Goal: Information Seeking & Learning: Learn about a topic

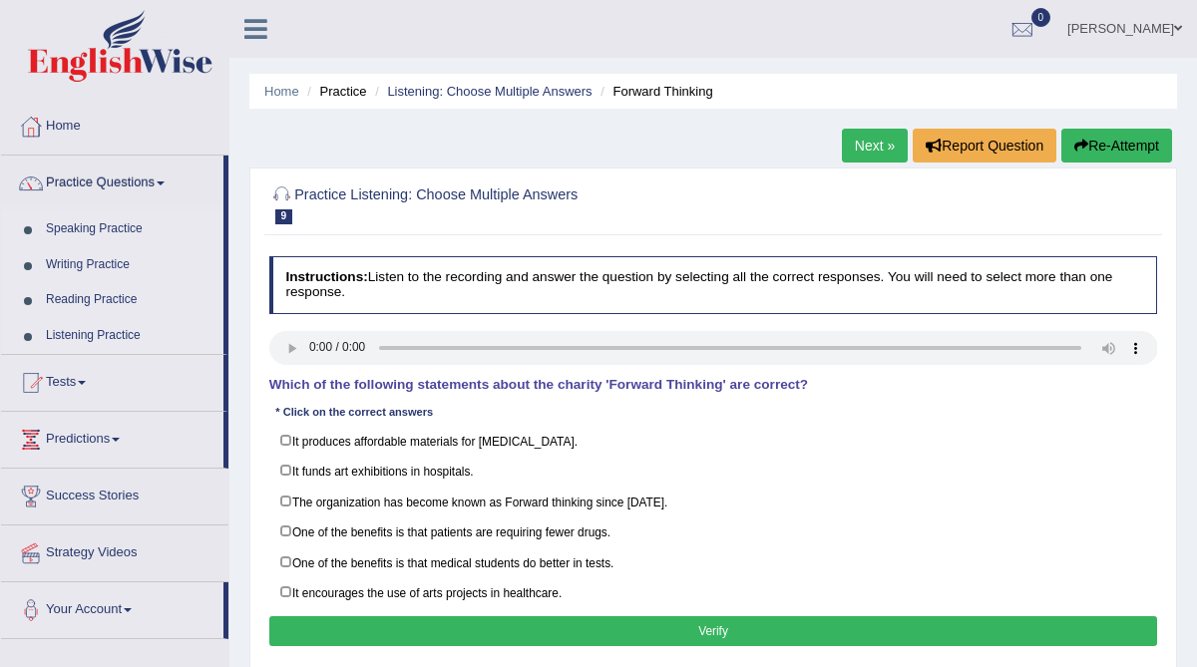
click at [105, 337] on link "Listening Practice" at bounding box center [130, 336] width 187 height 36
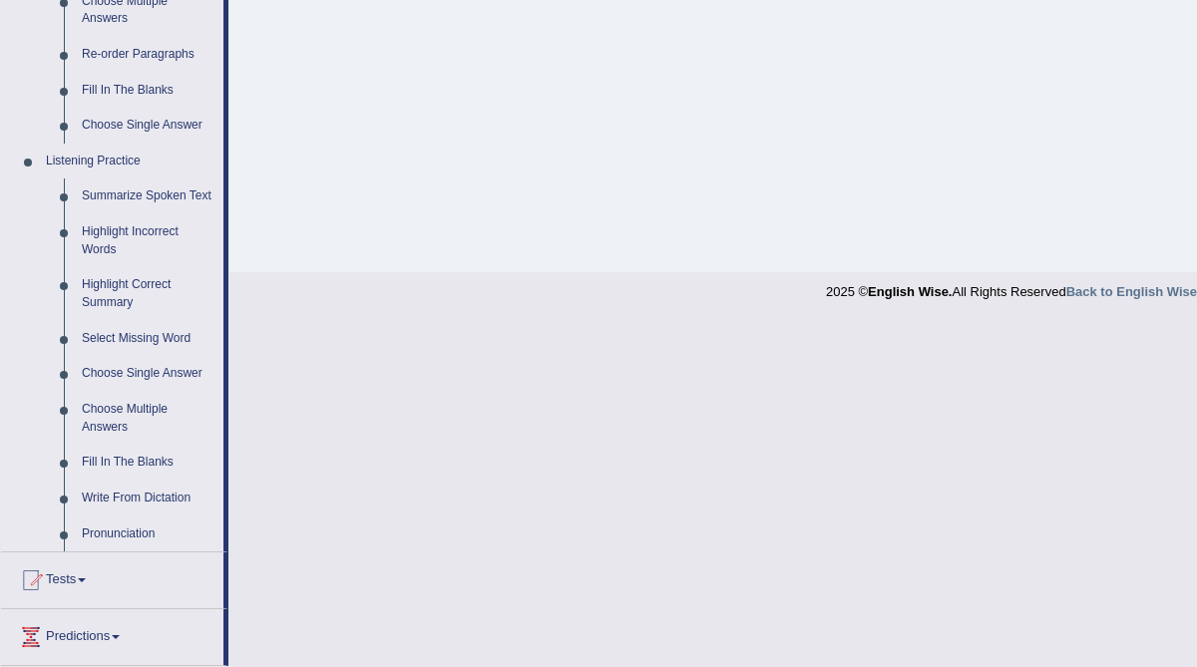
scroll to position [699, 0]
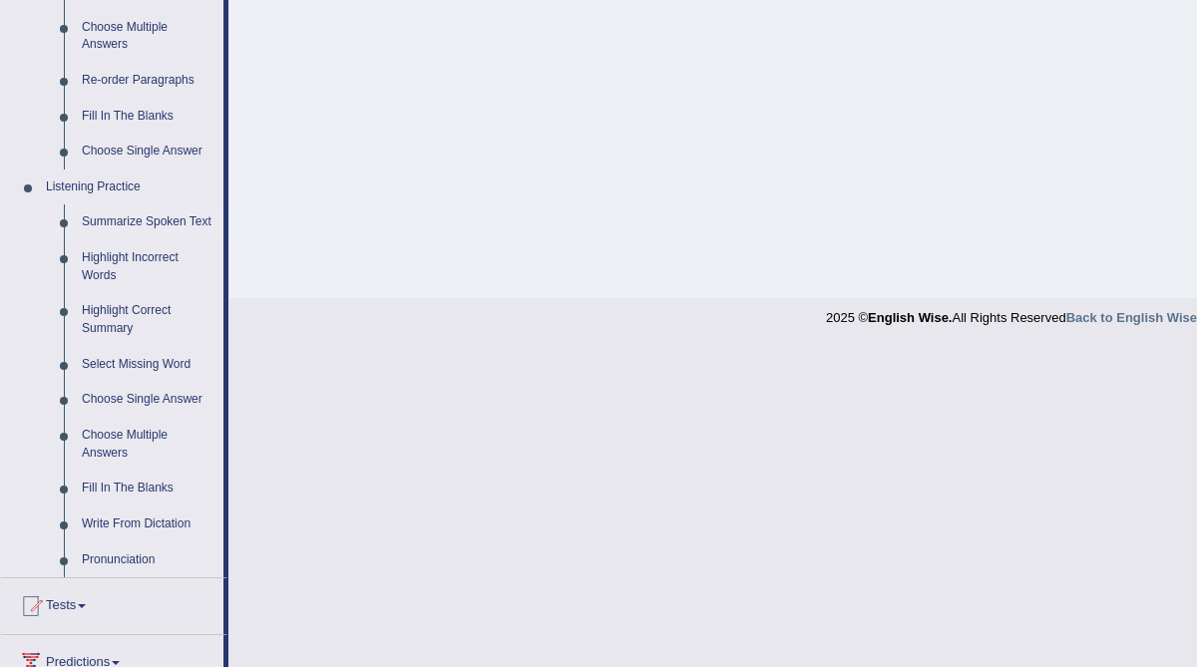
click at [139, 220] on link "Summarize Spoken Text" at bounding box center [148, 222] width 151 height 36
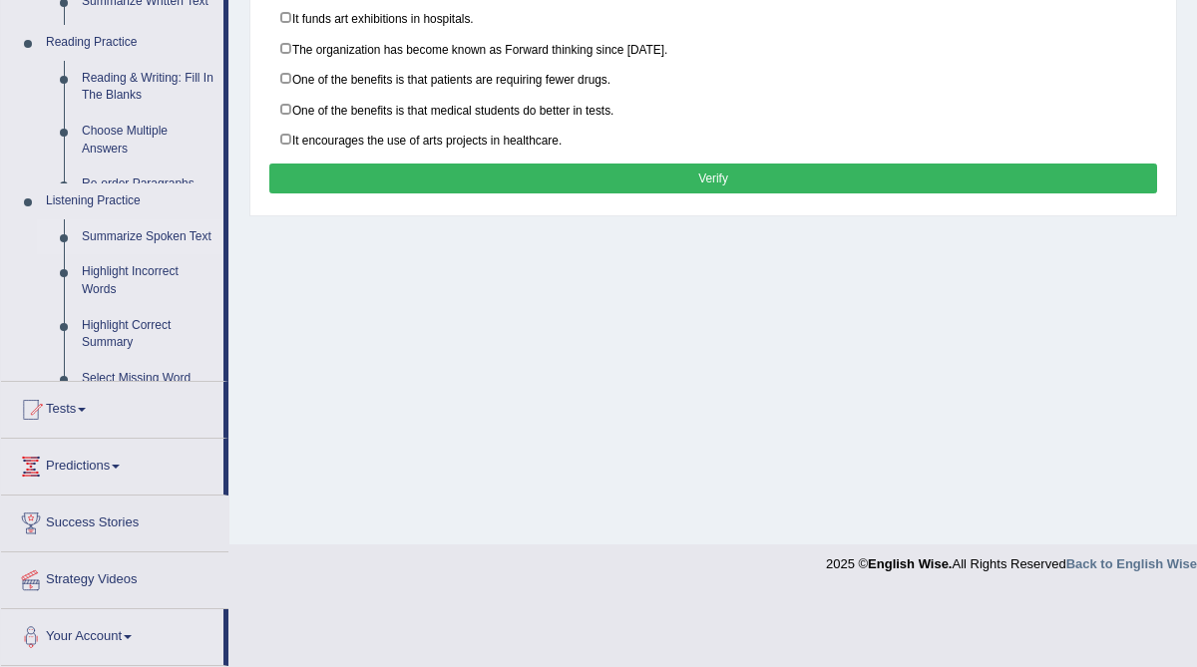
scroll to position [380, 0]
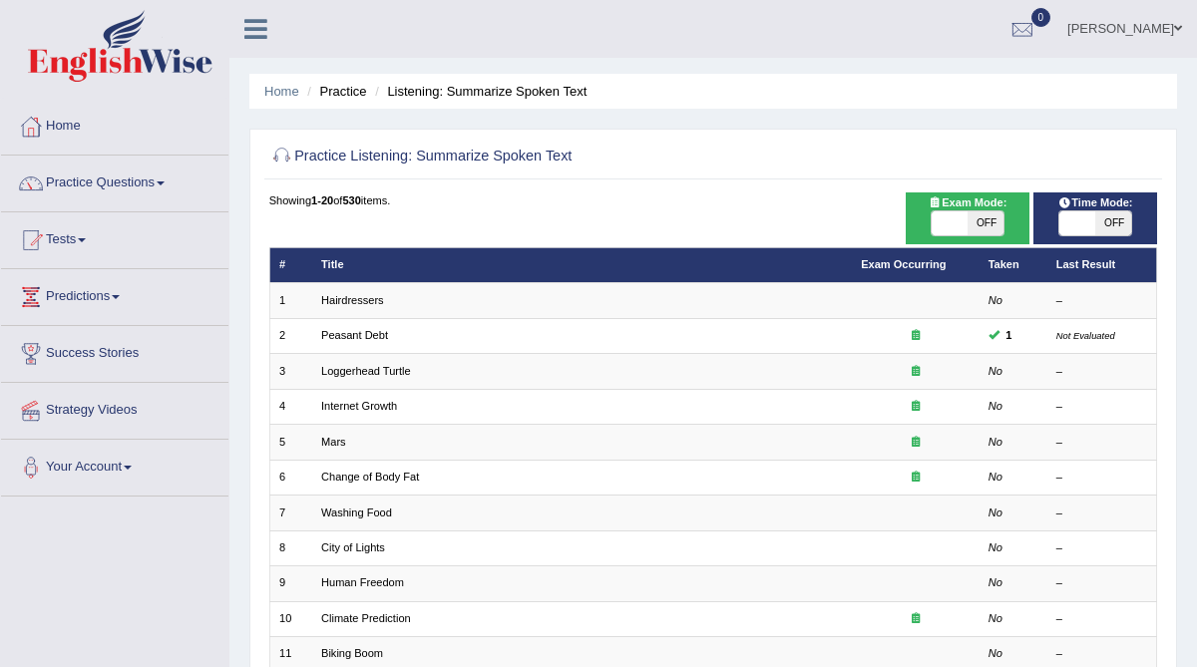
click at [1100, 226] on span "OFF" at bounding box center [1113, 223] width 36 height 24
checkbox input "true"
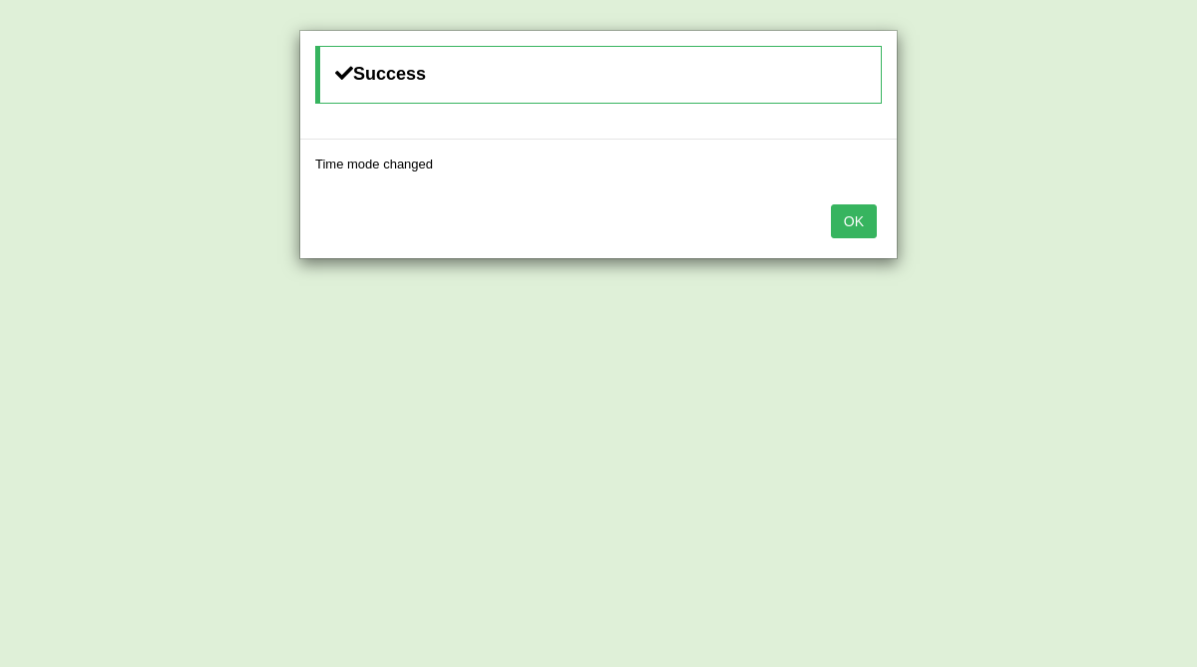
click at [866, 225] on button "OK" at bounding box center [854, 221] width 46 height 34
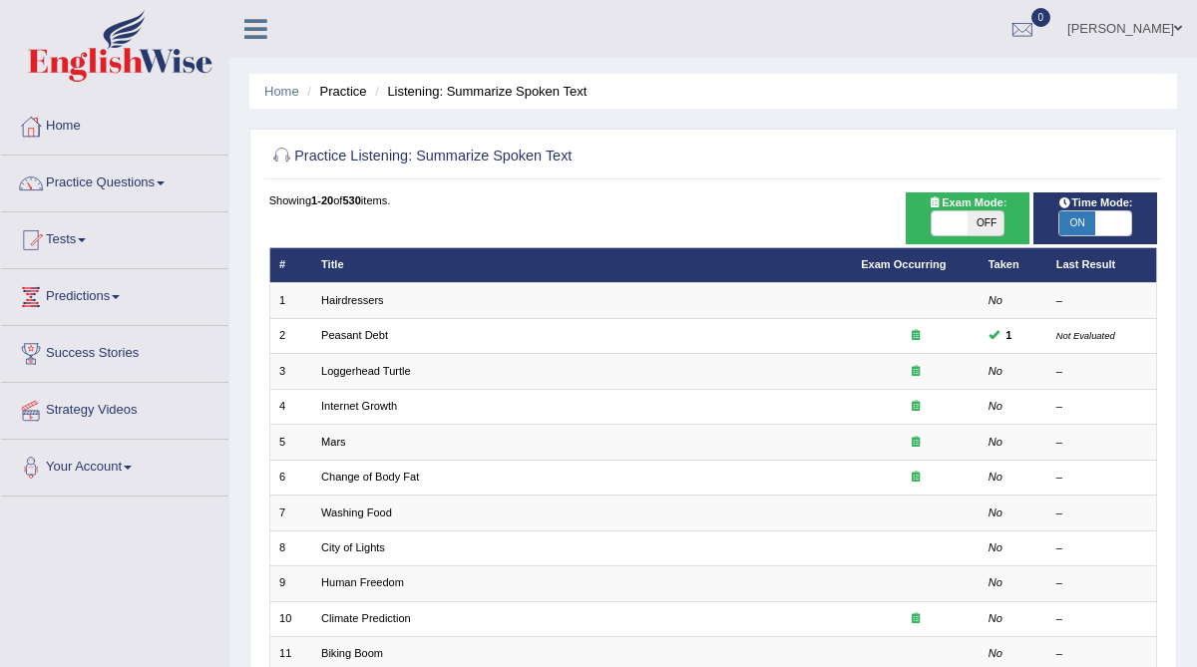
click at [986, 221] on span "OFF" at bounding box center [985, 223] width 36 height 24
checkbox input "true"
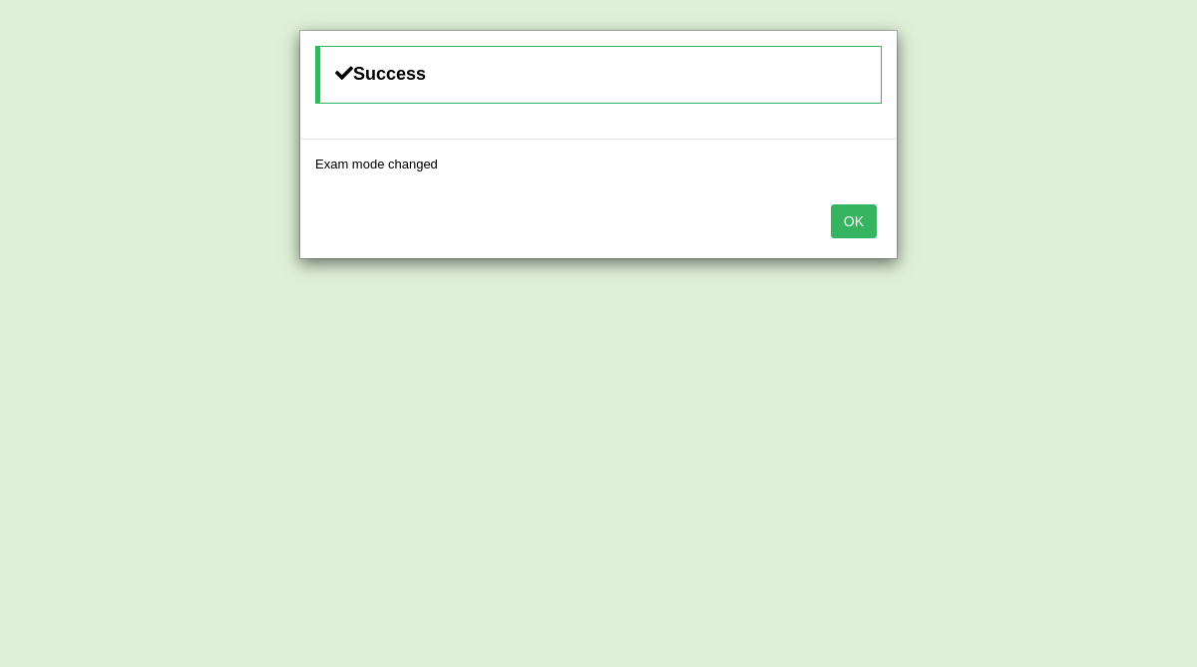
click at [869, 216] on button "OK" at bounding box center [854, 221] width 46 height 34
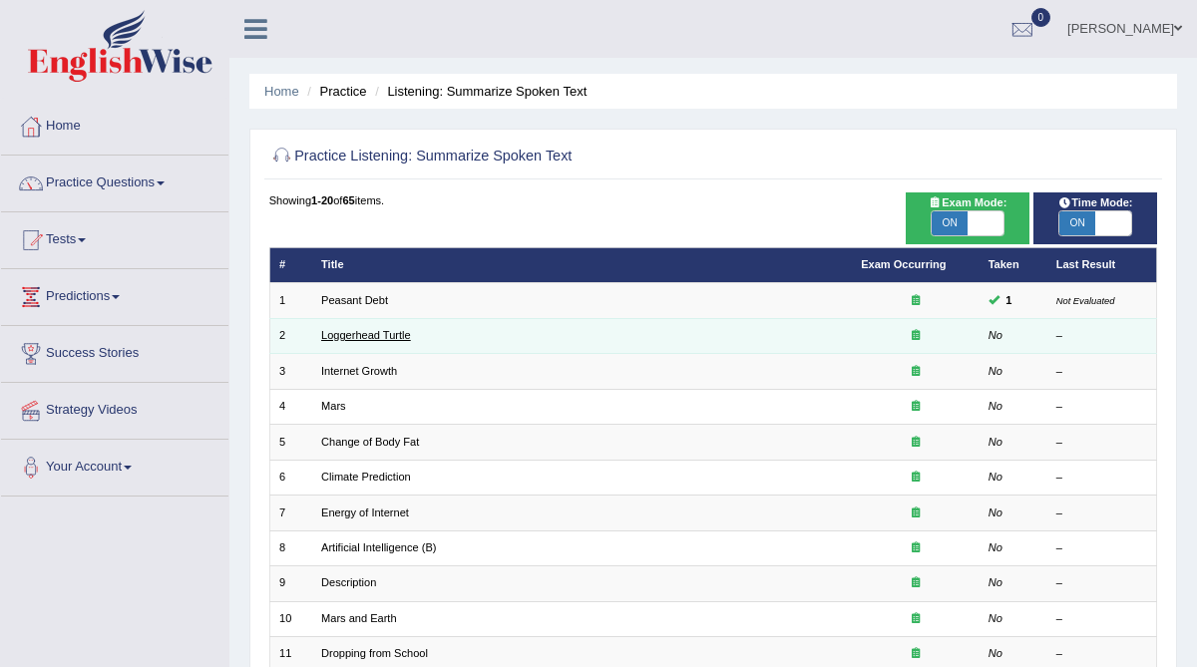
click at [396, 335] on link "Loggerhead Turtle" at bounding box center [366, 335] width 90 height 12
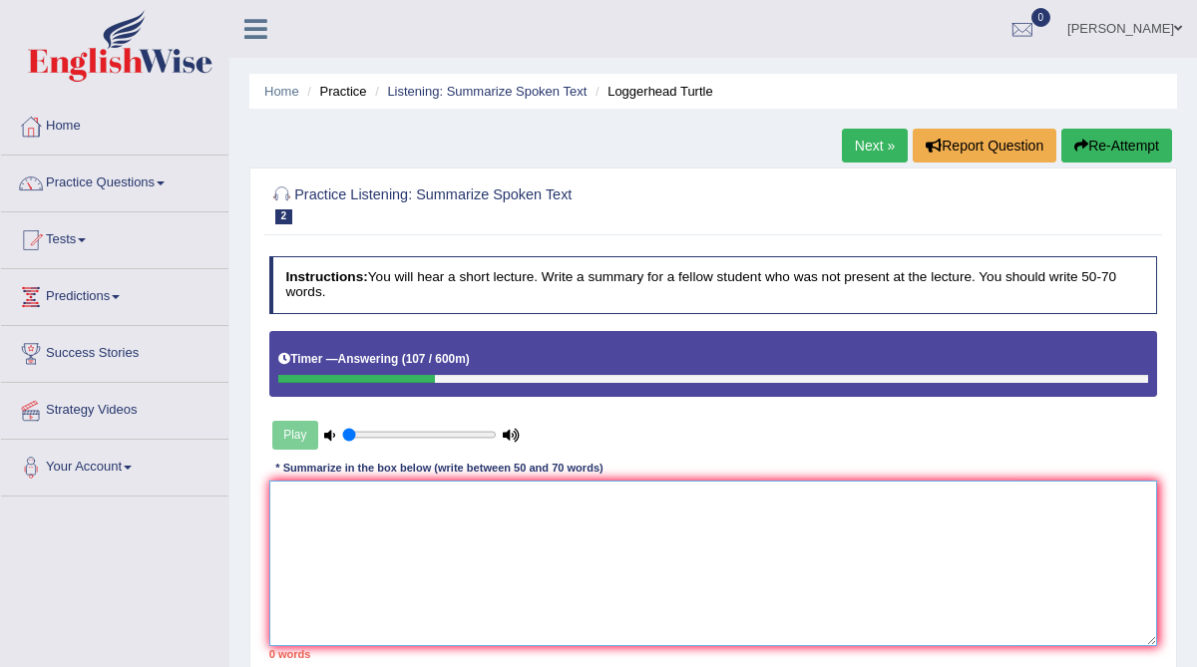
click at [352, 511] on textarea at bounding box center [713, 563] width 889 height 165
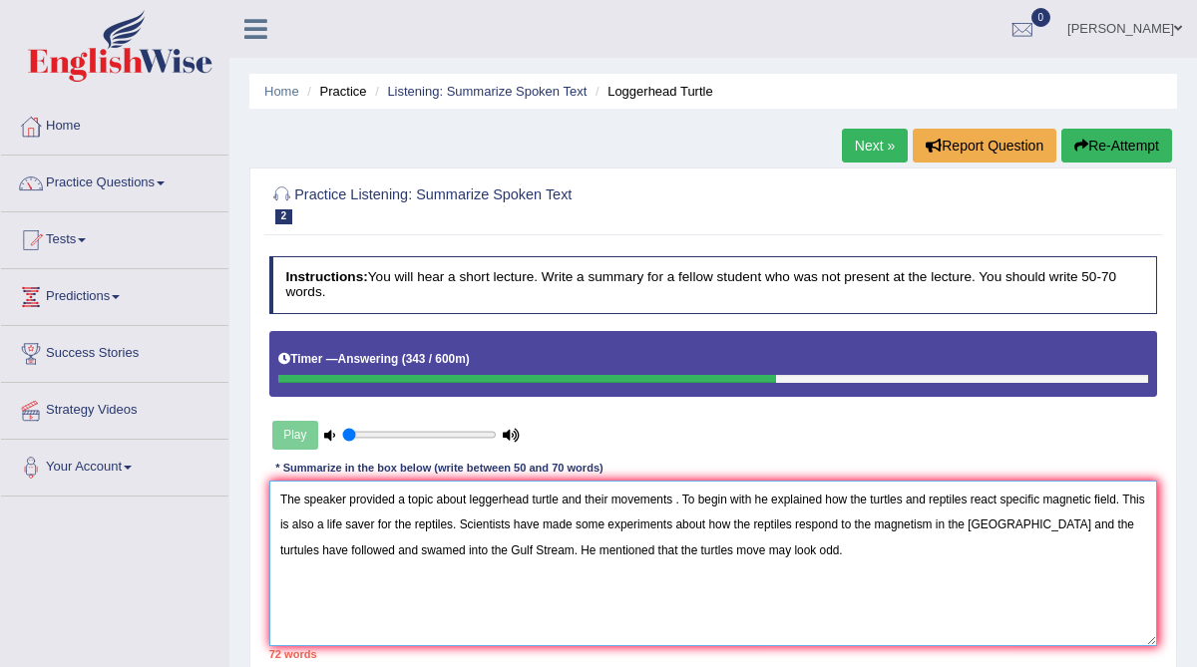
drag, startPoint x: 632, startPoint y: 525, endPoint x: 604, endPoint y: 521, distance: 28.2
click at [604, 521] on textarea "The speaker provided a topic about leggerhead turtle and their movements . To b…" at bounding box center [713, 563] width 889 height 165
drag, startPoint x: 537, startPoint y: 496, endPoint x: 474, endPoint y: 497, distance: 62.8
click at [474, 497] on textarea "The speaker provided a topic about leggerhead turtle and their movements . To b…" at bounding box center [713, 563] width 889 height 165
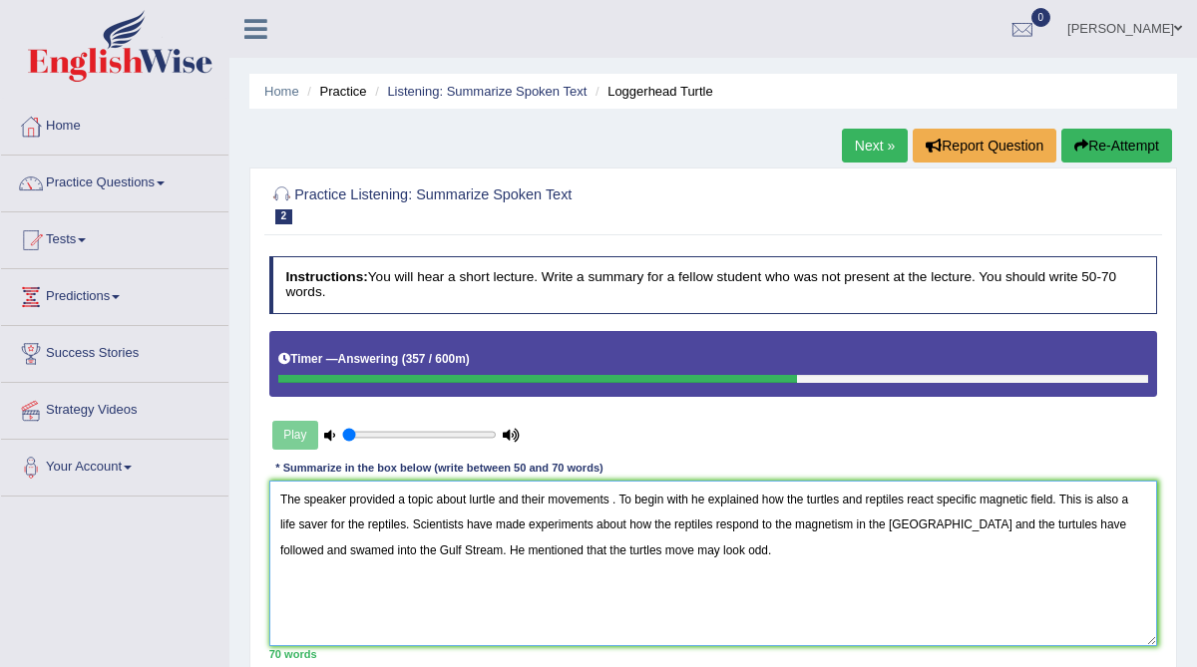
drag, startPoint x: 501, startPoint y: 498, endPoint x: 469, endPoint y: 498, distance: 31.9
click at [469, 498] on textarea "The speaker provided a topic about lurtle and their movements . To begin with h…" at bounding box center [713, 563] width 889 height 165
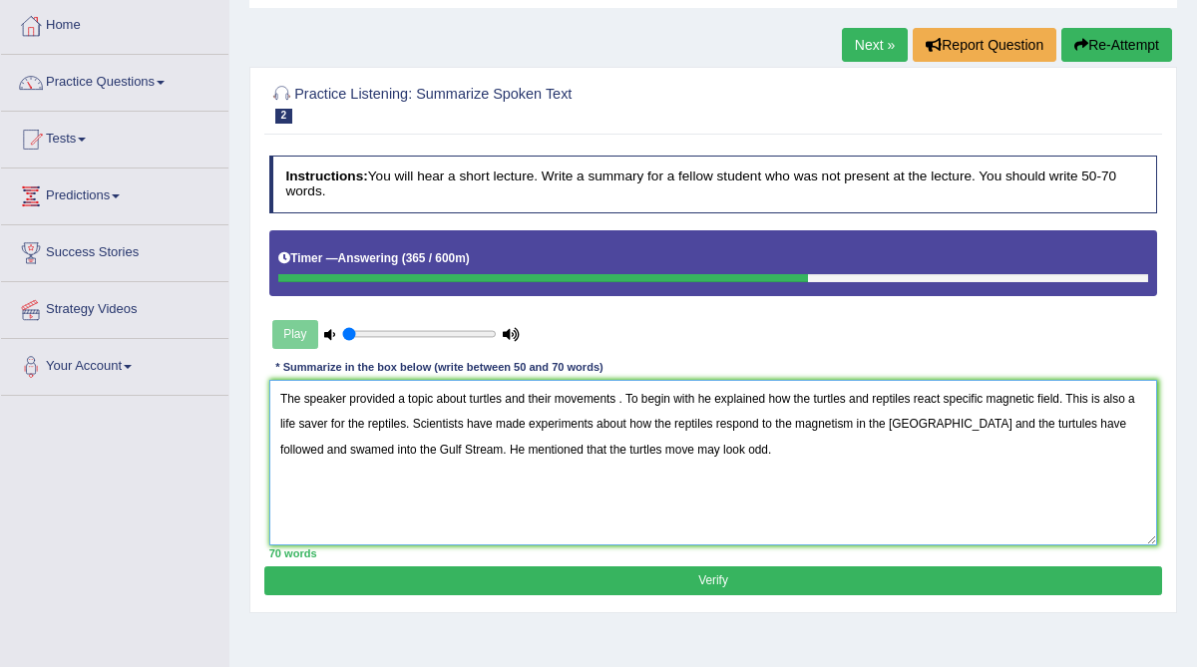
scroll to position [106, 0]
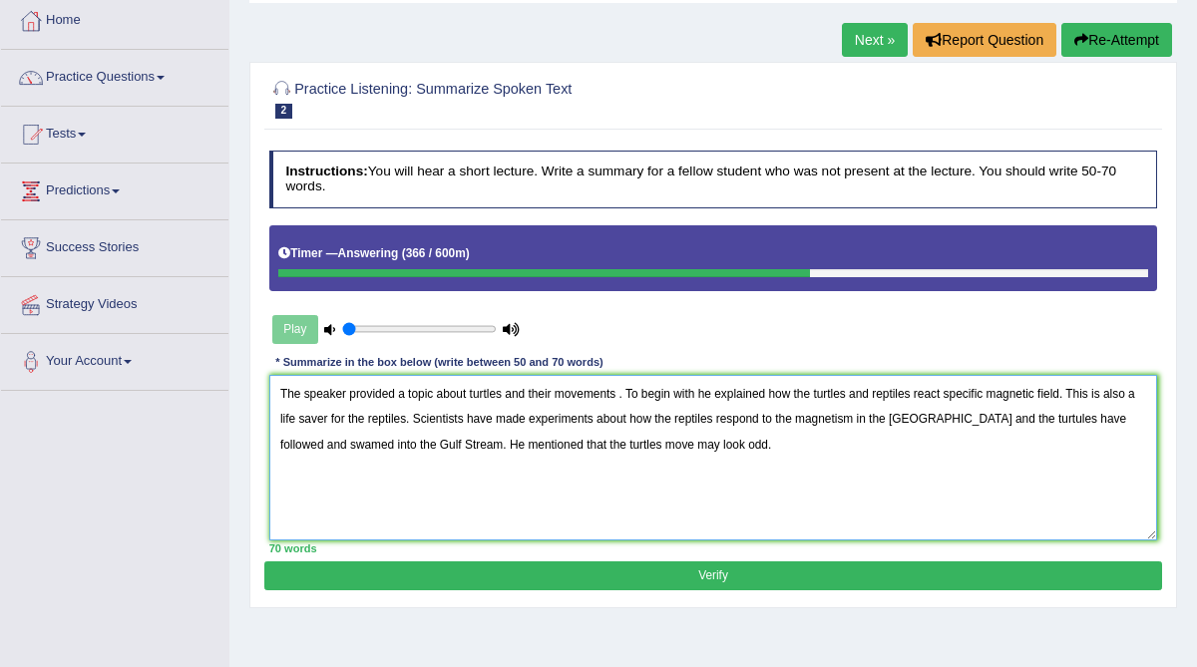
type textarea "The speaker provided a topic about turtles and their movements . To begin with …"
click at [510, 568] on button "Verify" at bounding box center [712, 576] width 897 height 29
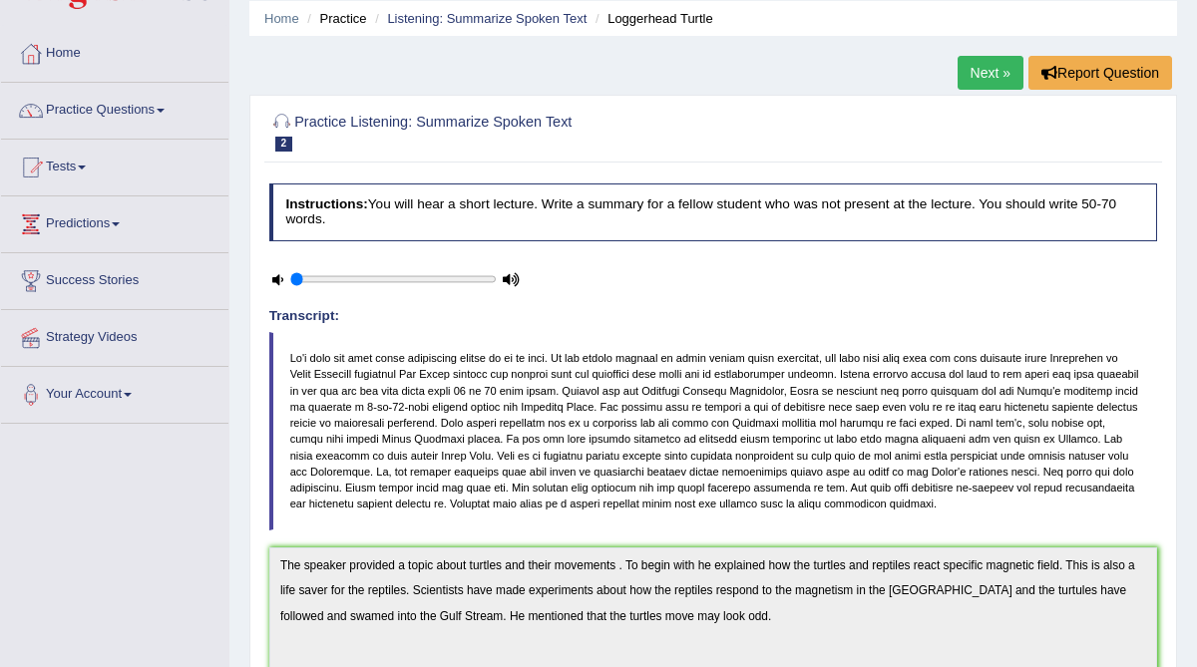
scroll to position [68, 0]
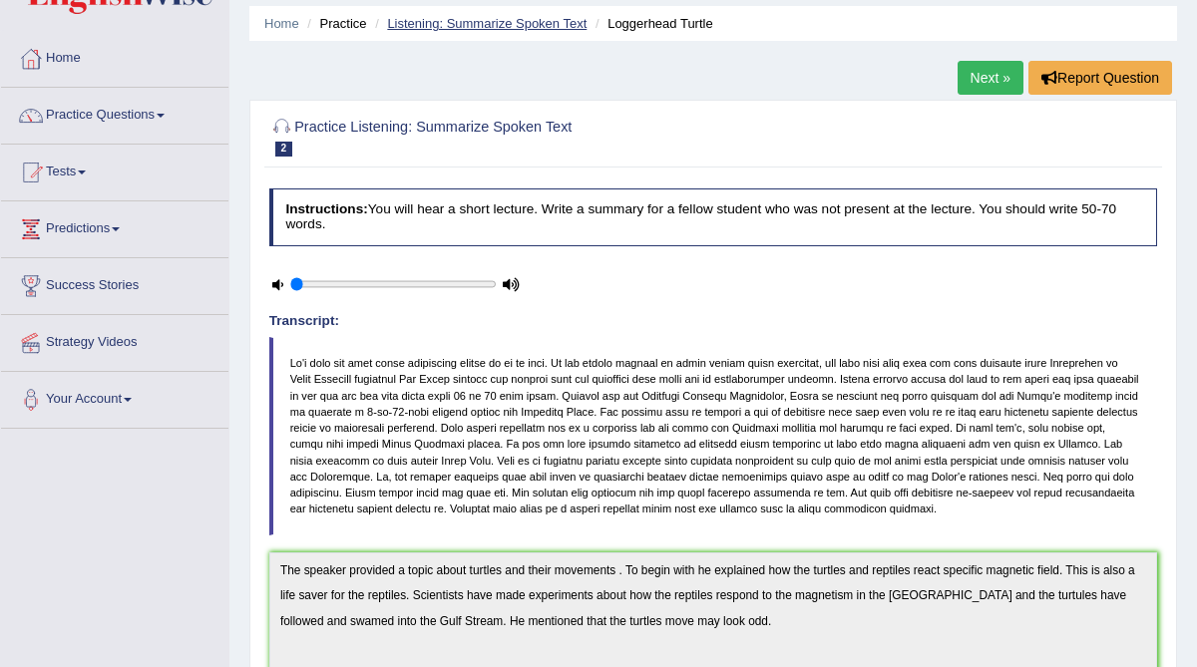
click at [439, 26] on link "Listening: Summarize Spoken Text" at bounding box center [486, 23] width 199 height 15
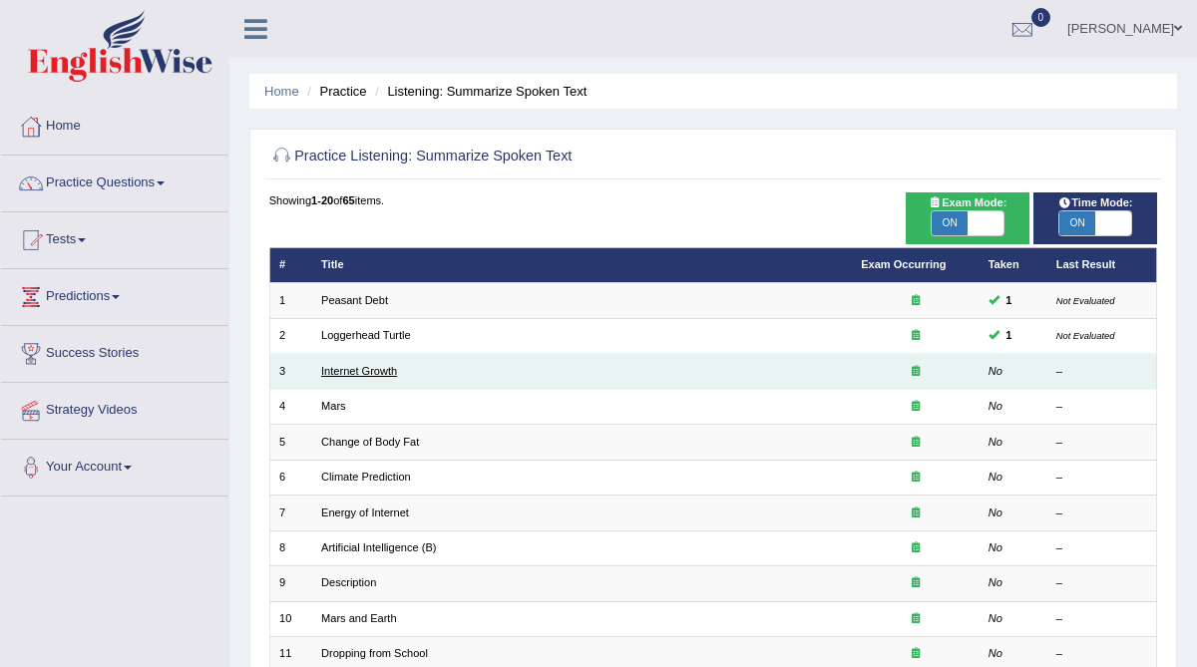
click at [386, 373] on link "Internet Growth" at bounding box center [359, 371] width 76 height 12
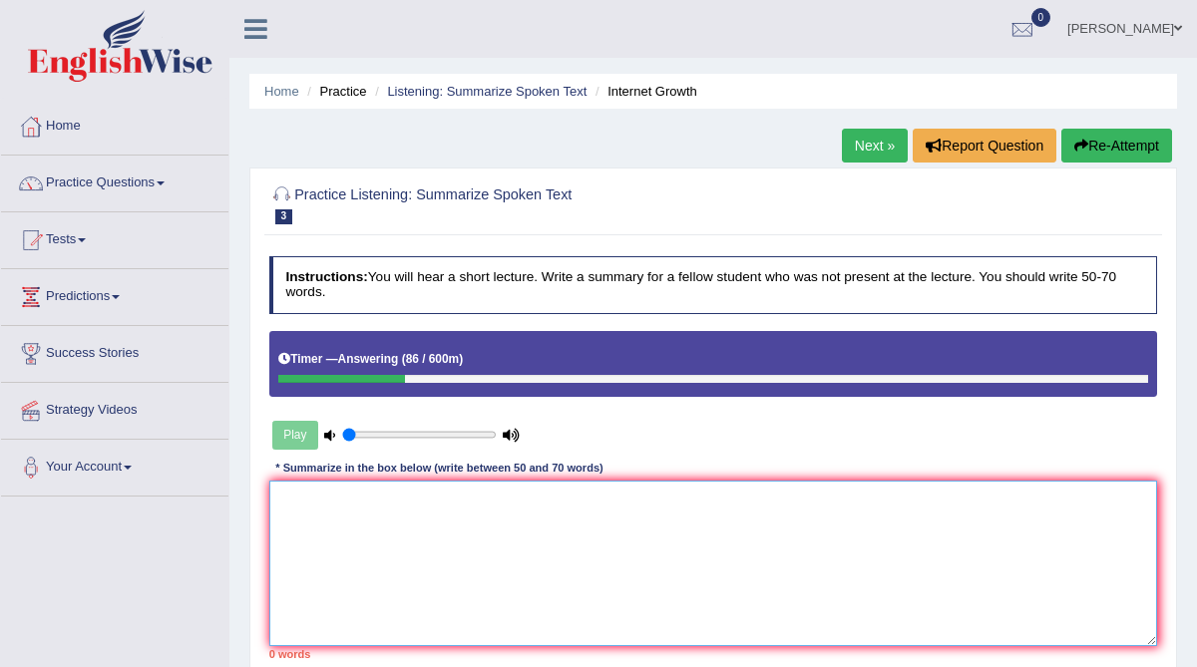
click at [332, 525] on textarea at bounding box center [713, 563] width 889 height 165
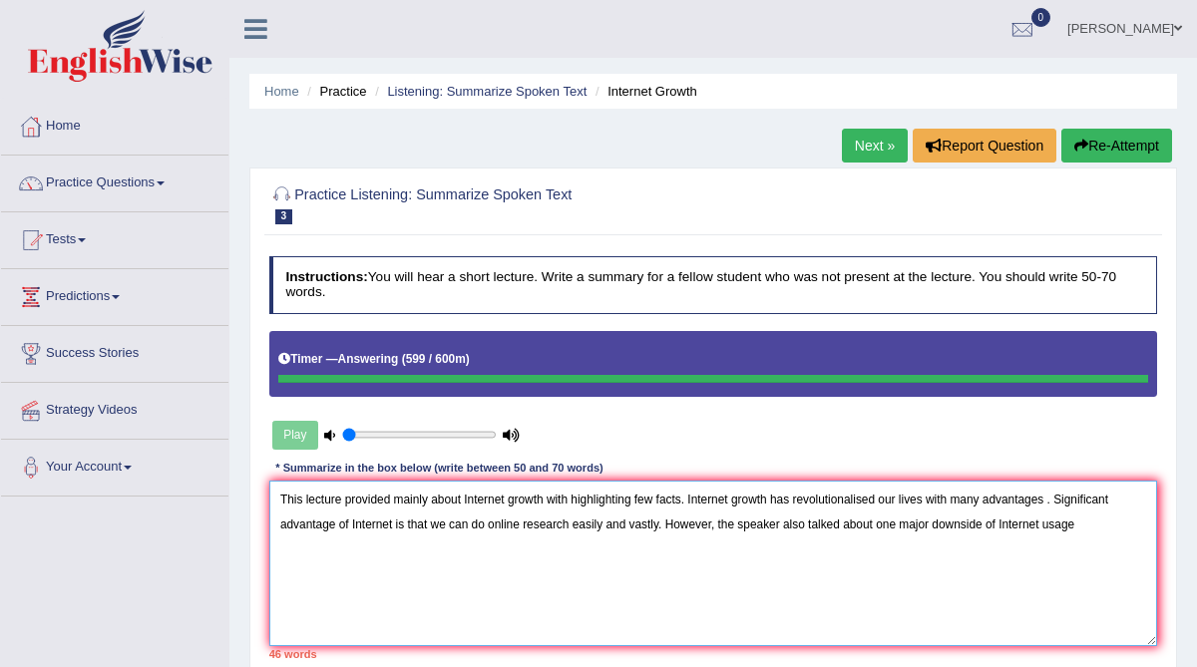
type textarea "This lecture provided mainly about Internet growth with highlighting few facts.…"
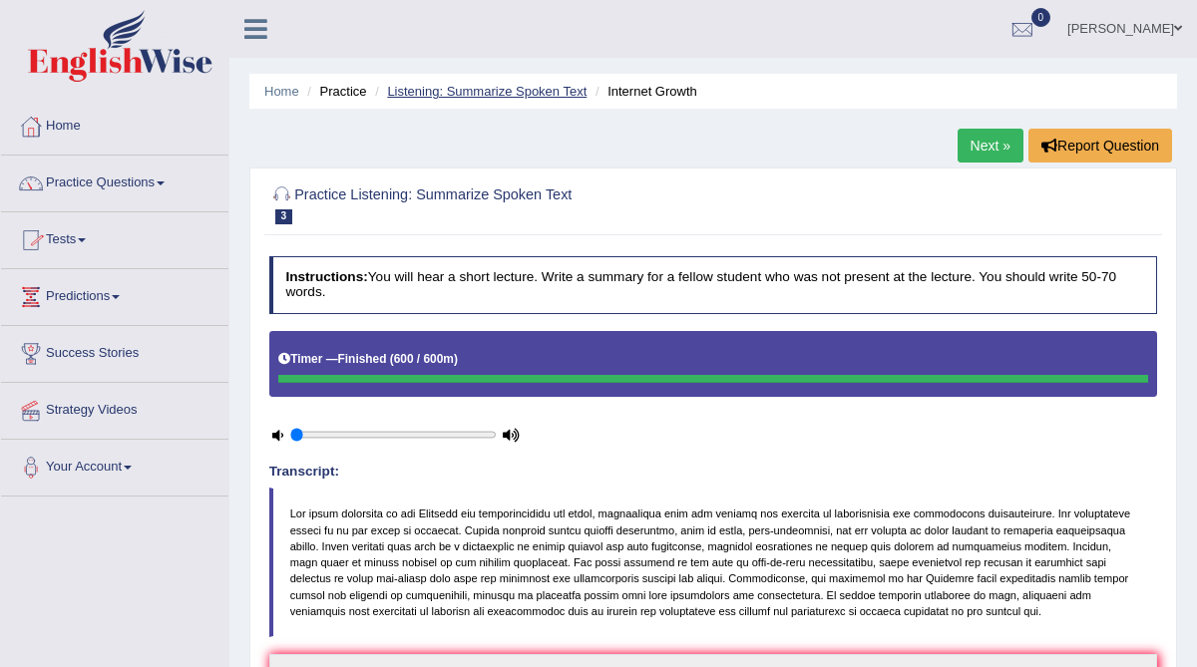
click at [452, 94] on link "Listening: Summarize Spoken Text" at bounding box center [486, 91] width 199 height 15
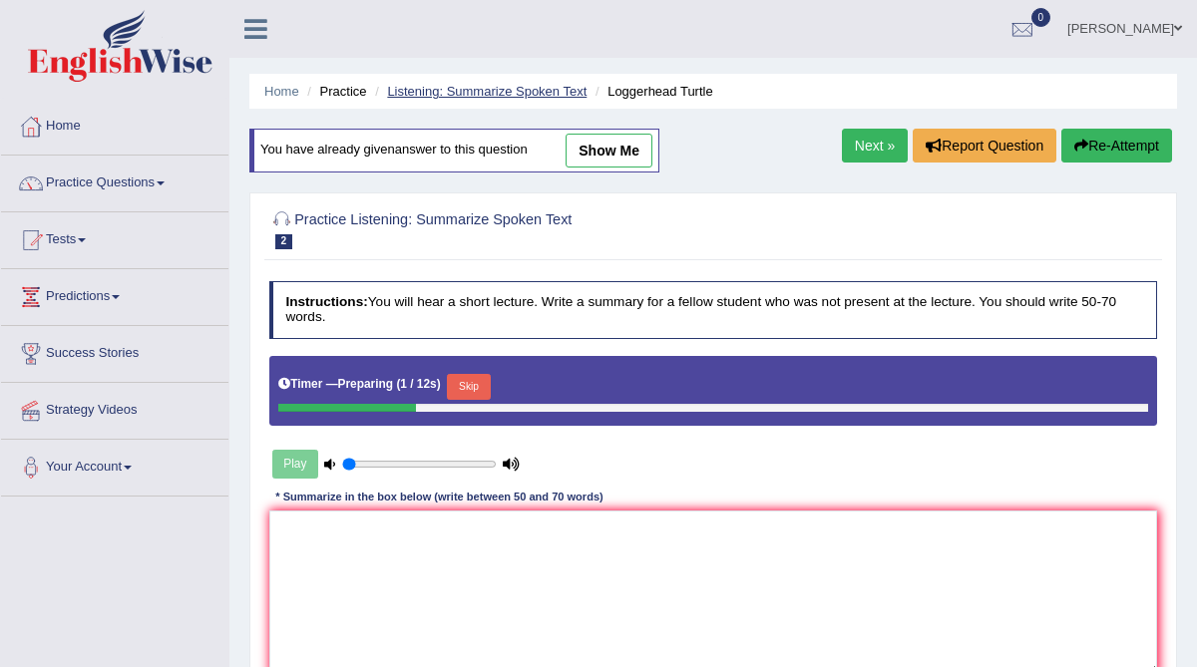
click at [452, 92] on link "Listening: Summarize Spoken Text" at bounding box center [486, 91] width 199 height 15
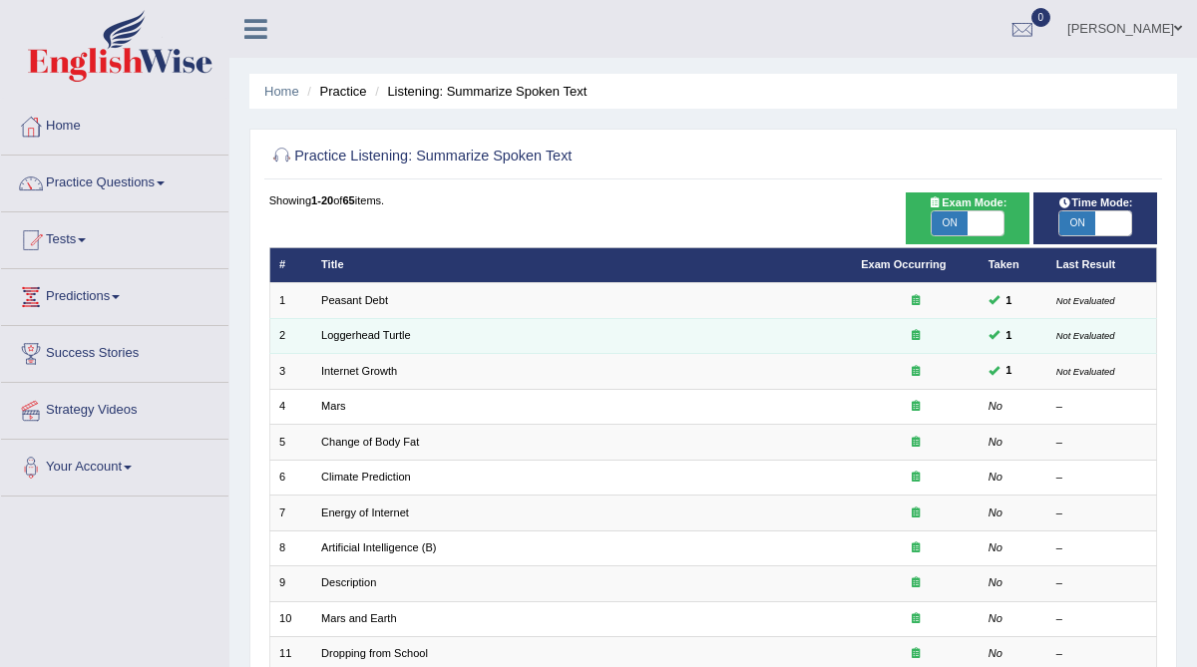
click at [996, 337] on span at bounding box center [993, 334] width 11 height 11
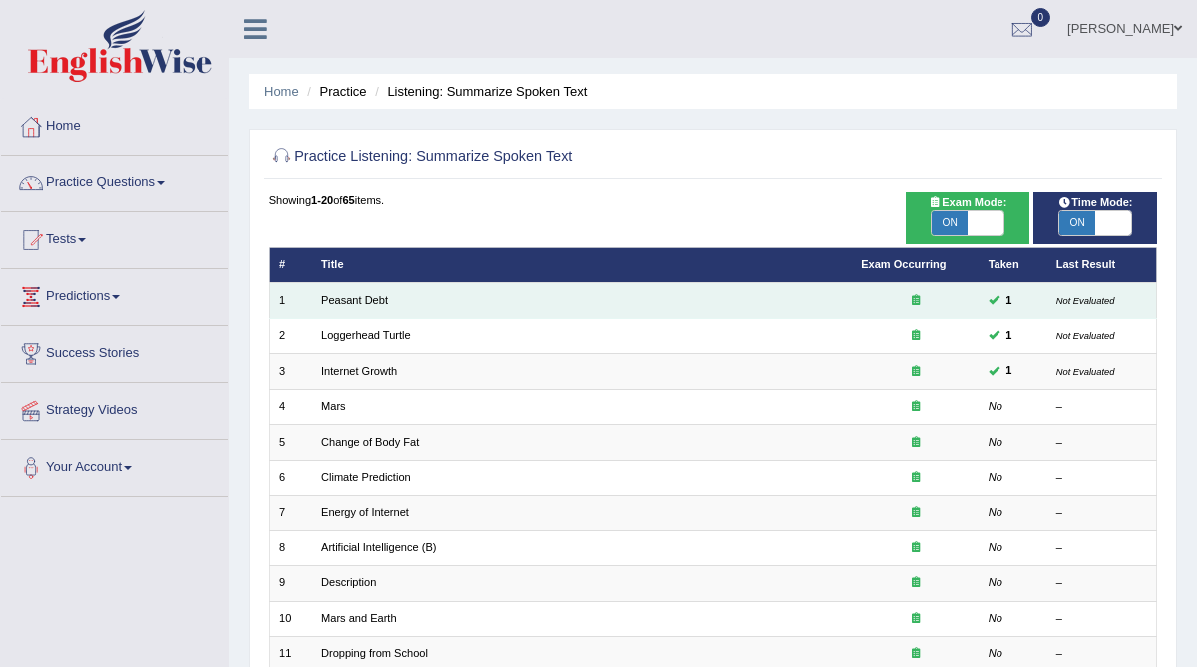
click at [997, 296] on span at bounding box center [993, 299] width 11 height 11
click at [915, 295] on icon at bounding box center [916, 299] width 8 height 11
click at [1086, 298] on small "Not Evaluated" at bounding box center [1085, 300] width 59 height 11
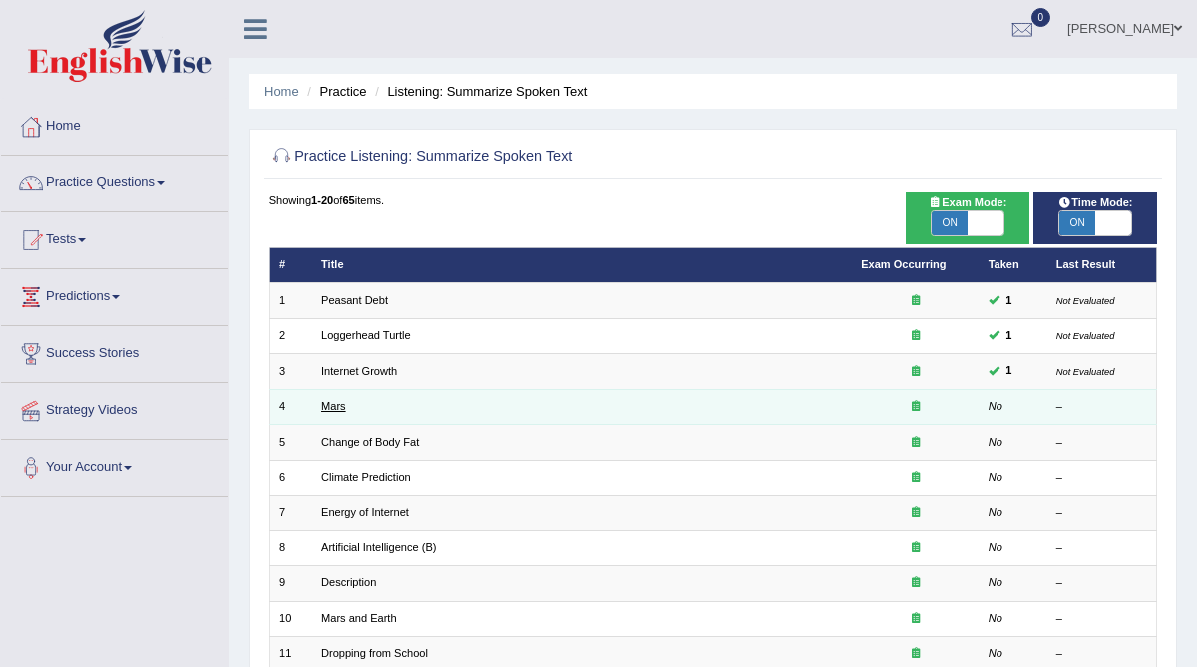
click at [331, 400] on link "Mars" at bounding box center [333, 406] width 25 height 12
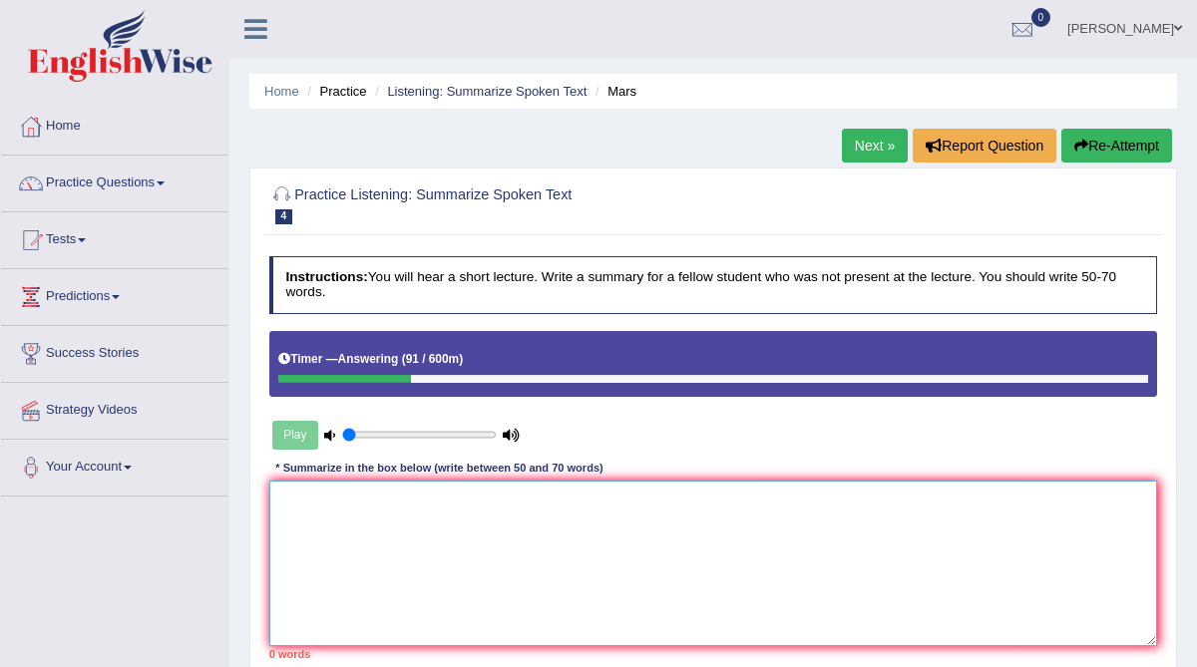
click at [311, 494] on textarea at bounding box center [713, 563] width 889 height 165
click at [296, 508] on textarea "Theta speaker provided a comprehensive overview of Mars , highlighting several …" at bounding box center [713, 563] width 889 height 165
click at [910, 501] on textarea "The speaker provided a comprehensive overview of Mars , highlighting several id…" at bounding box center [713, 563] width 889 height 165
click at [906, 505] on textarea "The speaker provided a comprehensive overview of Mars , highlighting several id…" at bounding box center [713, 563] width 889 height 165
drag, startPoint x: 956, startPoint y: 508, endPoint x: 895, endPoint y: 499, distance: 61.5
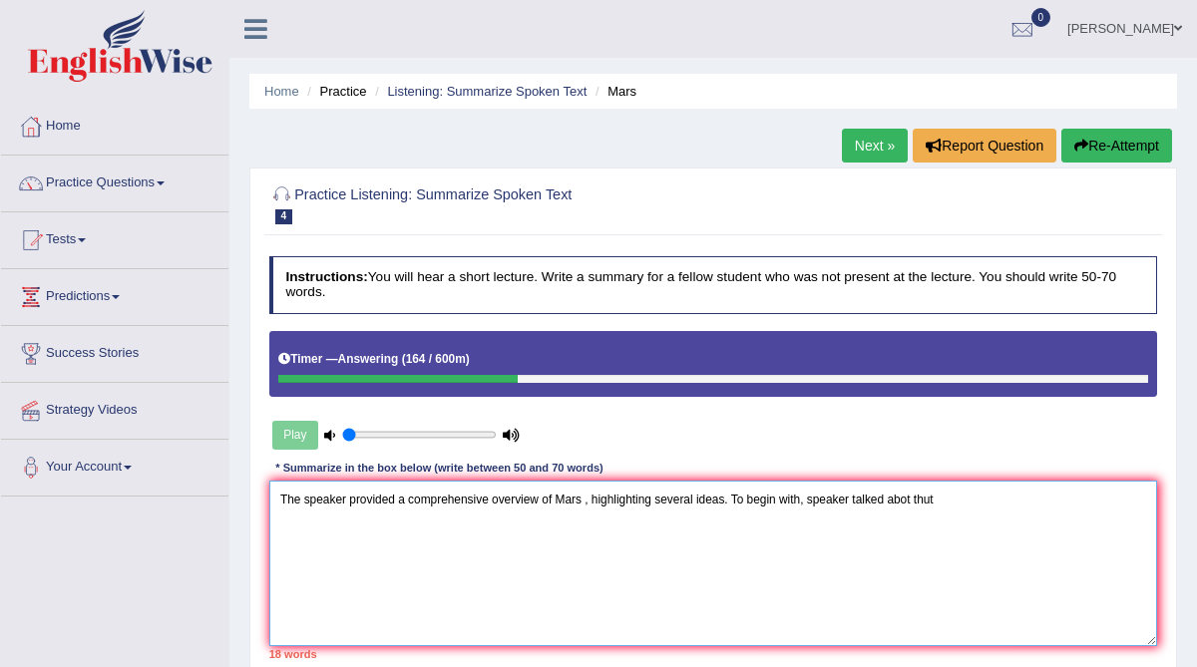
click at [895, 499] on textarea "The speaker provided a comprehensive overview of Mars , highlighting several id…" at bounding box center [713, 563] width 889 height 165
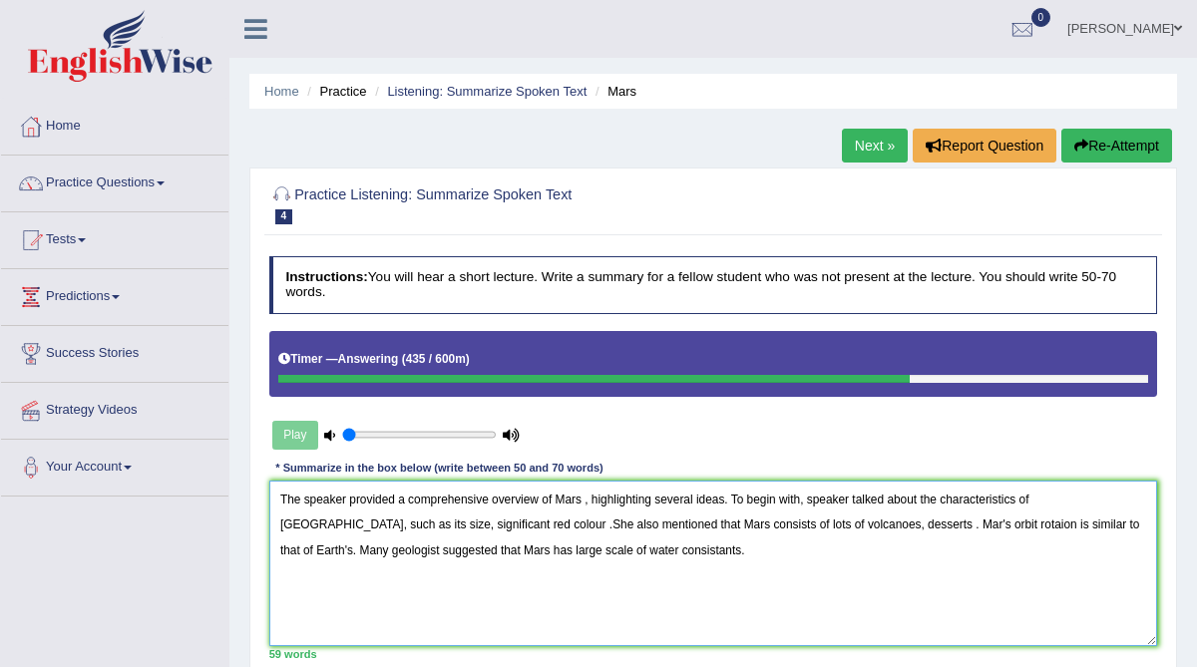
click at [1046, 524] on textarea "The speaker provided a comprehensive overview of Mars , highlighting several id…" at bounding box center [713, 563] width 889 height 165
click at [799, 524] on textarea "The speaker provided a comprehensive overview of Mars , highlighting several id…" at bounding box center [713, 563] width 889 height 165
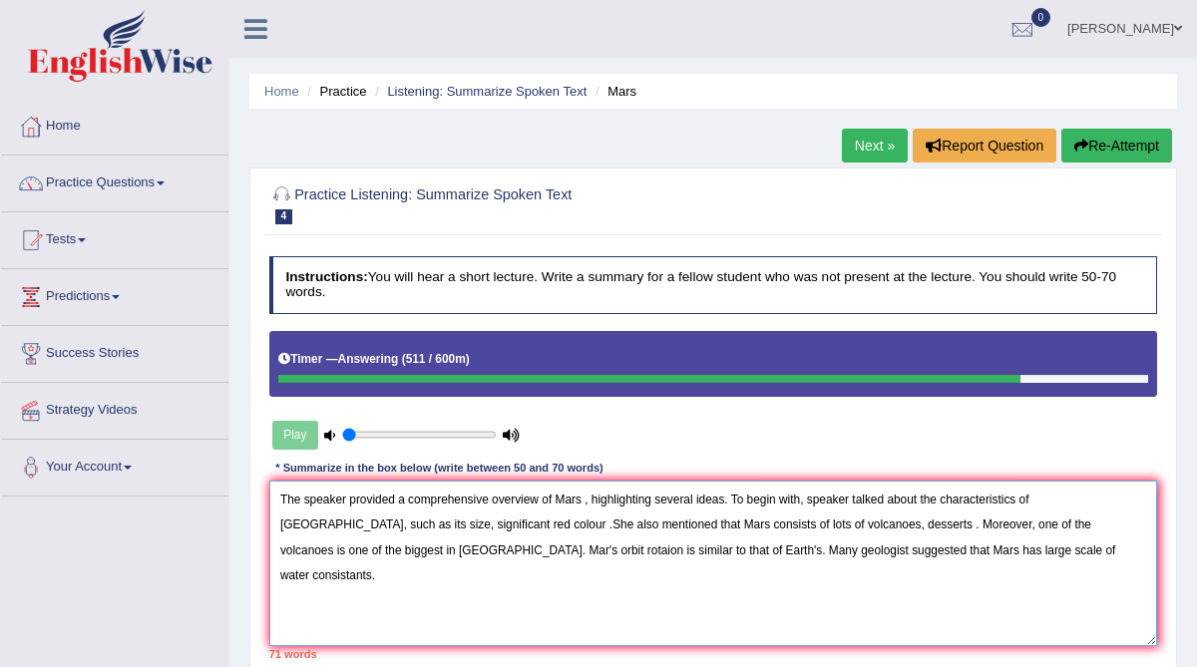
drag, startPoint x: 1115, startPoint y: 502, endPoint x: 1071, endPoint y: 492, distance: 45.0
click at [1071, 492] on textarea "The speaker provided a comprehensive overview of Mars , highlighting several id…" at bounding box center [713, 563] width 889 height 165
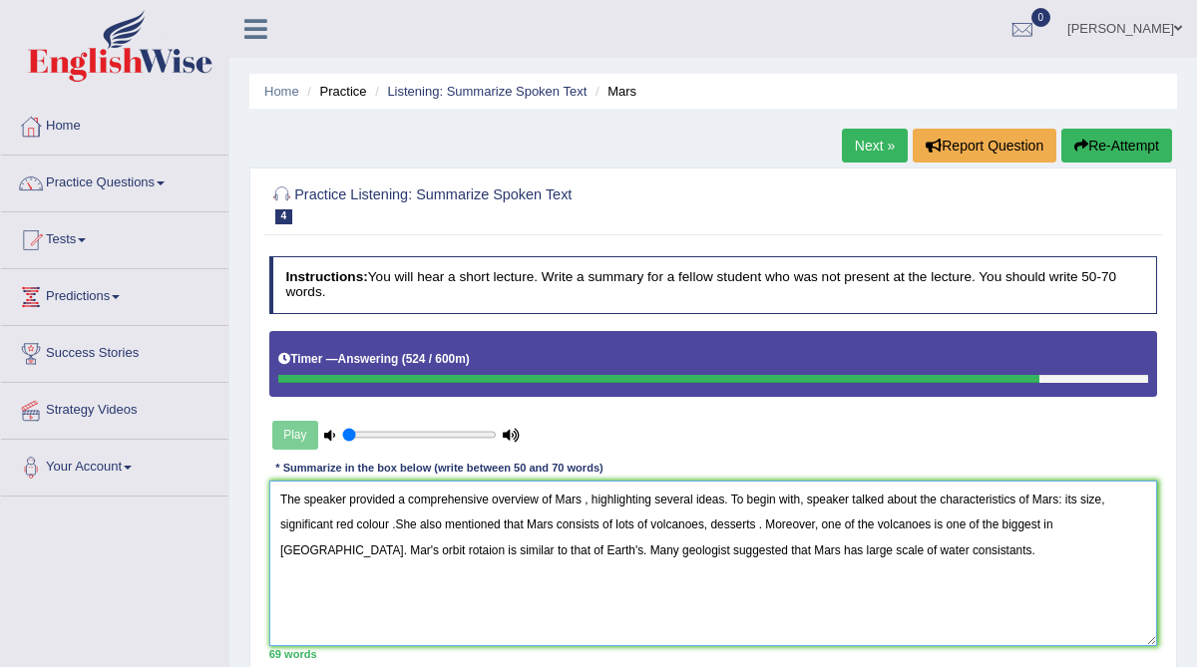
click at [1119, 504] on textarea "The speaker provided a comprehensive overview of Mars , highlighting several id…" at bounding box center [713, 563] width 889 height 165
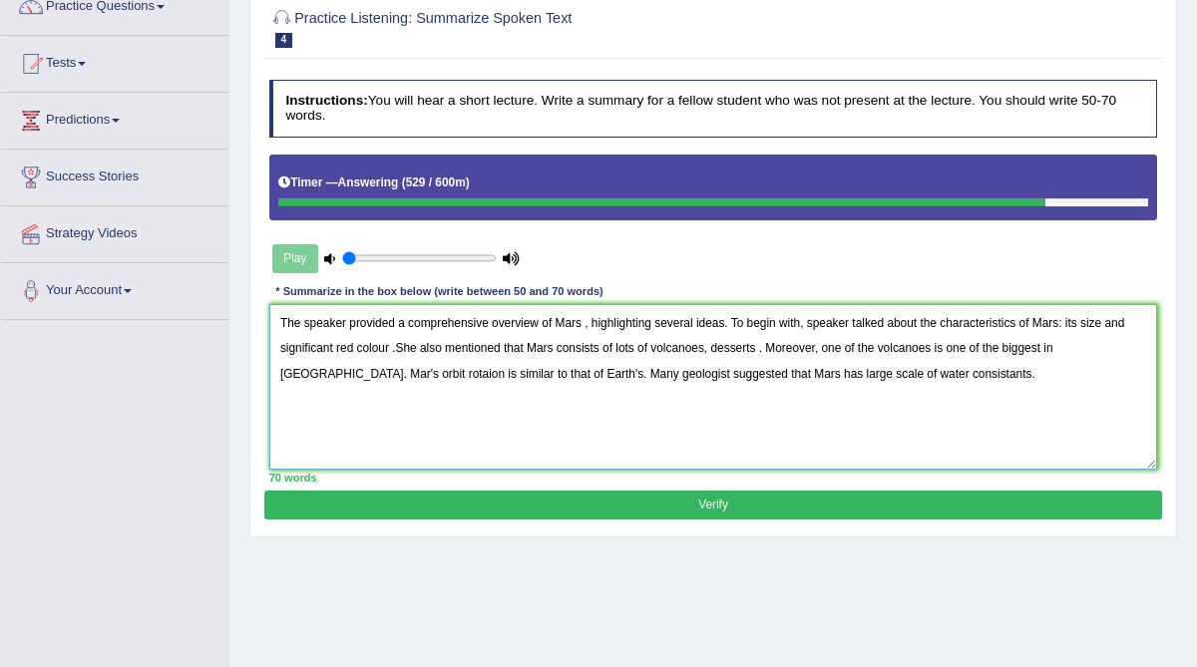
scroll to position [182, 0]
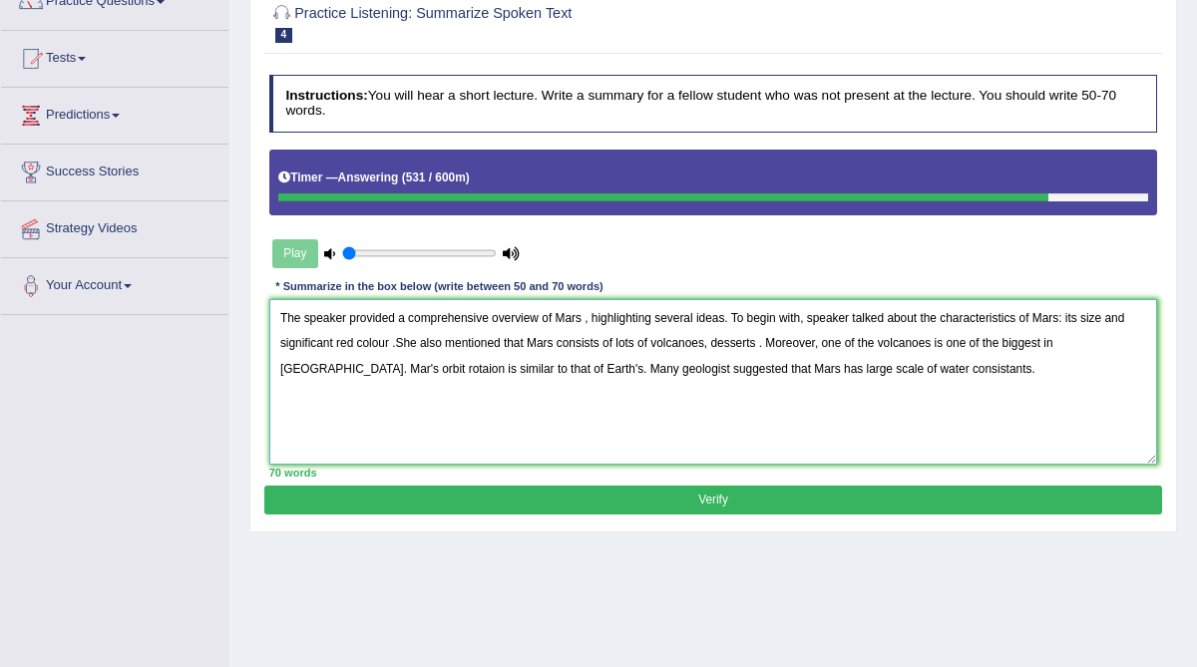
type textarea "The speaker provided a comprehensive overview of Mars , highlighting several id…"
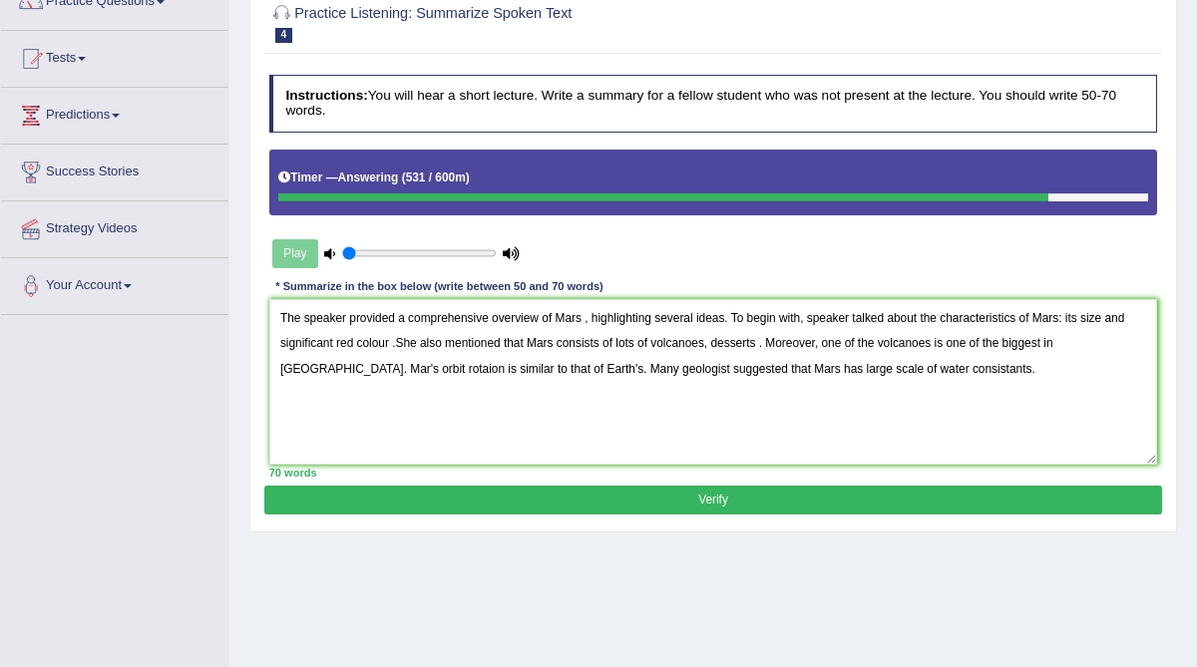
click at [928, 489] on button "Verify" at bounding box center [712, 500] width 897 height 29
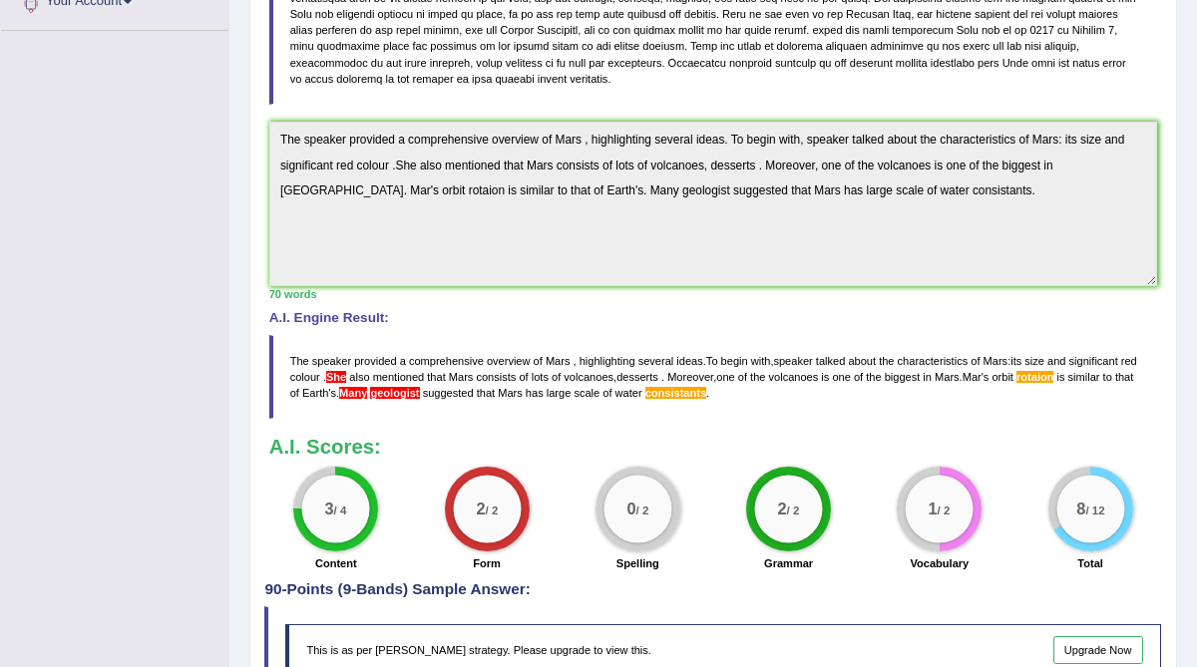
scroll to position [467, 0]
click at [346, 372] on span "She" at bounding box center [336, 376] width 20 height 12
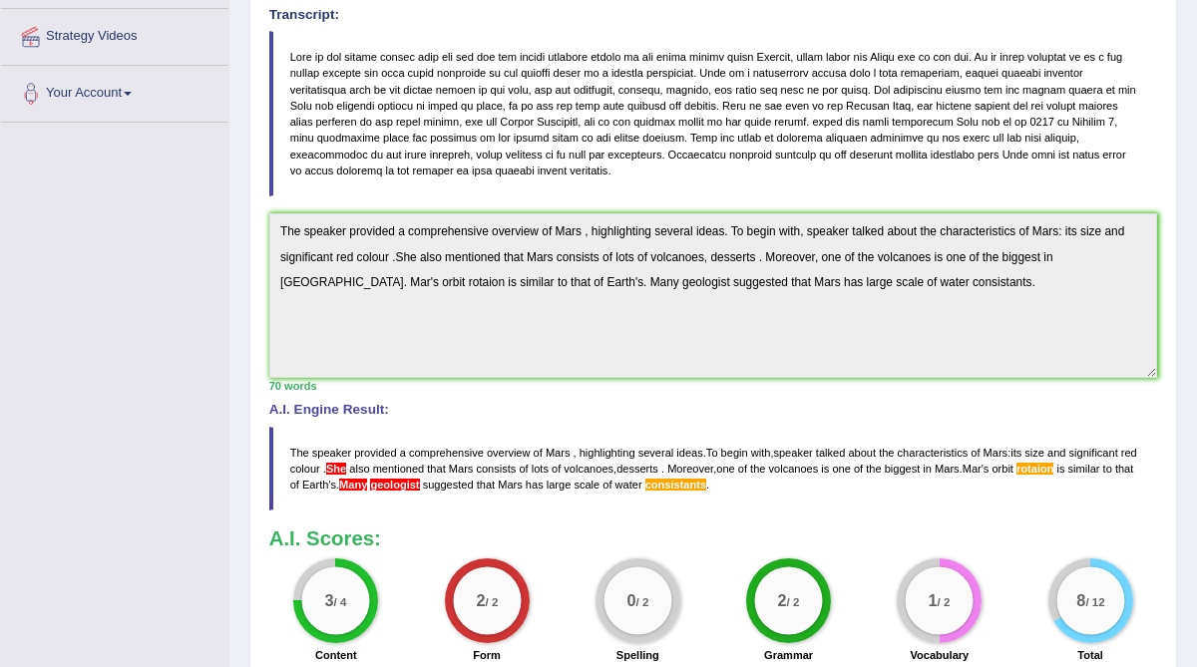
scroll to position [373, 0]
